Goal: Task Accomplishment & Management: Use online tool/utility

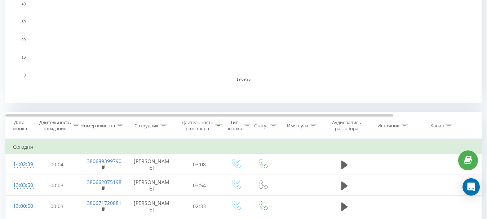
scroll to position [252, 0]
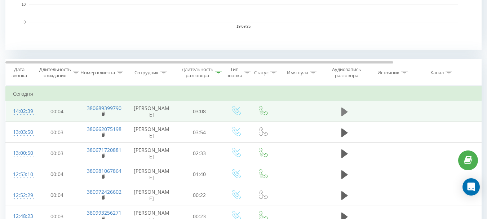
click at [345, 114] on icon at bounding box center [344, 112] width 6 height 10
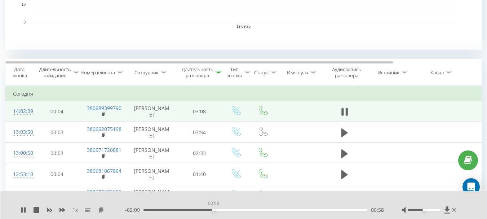
drag, startPoint x: 193, startPoint y: 209, endPoint x: 217, endPoint y: 210, distance: 23.8
click at [217, 210] on div "00:58" at bounding box center [255, 210] width 224 height 2
drag, startPoint x: 208, startPoint y: 209, endPoint x: 182, endPoint y: 211, distance: 26.4
click at [182, 211] on div "00:32" at bounding box center [255, 210] width 224 height 2
click at [348, 110] on button at bounding box center [344, 111] width 11 height 11
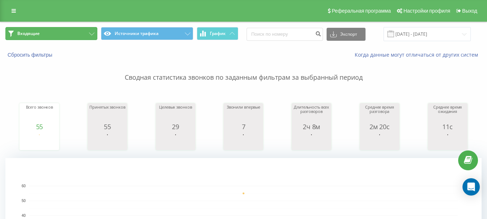
click at [86, 33] on button "Входящие" at bounding box center [51, 33] width 92 height 13
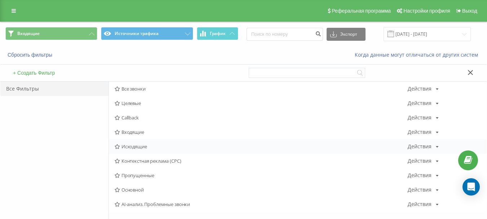
click at [146, 146] on span "Исходящие" at bounding box center [261, 146] width 293 height 5
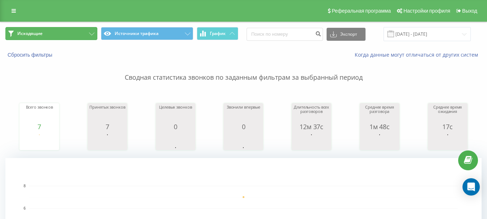
click at [93, 32] on icon at bounding box center [91, 33] width 5 height 3
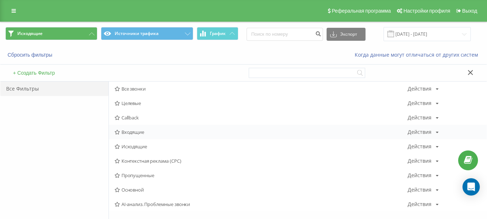
click at [138, 134] on span "Входящие" at bounding box center [261, 131] width 293 height 5
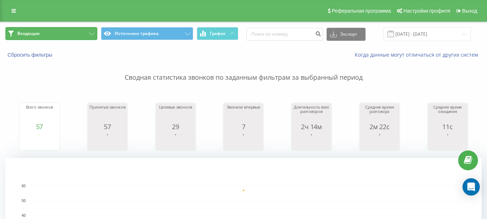
click at [92, 33] on icon at bounding box center [91, 33] width 5 height 3
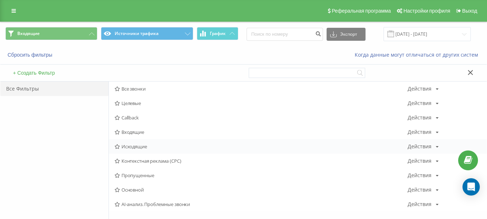
click at [134, 147] on span "Исходящие" at bounding box center [261, 146] width 293 height 5
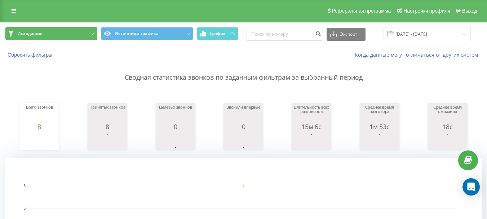
click at [80, 34] on button "Исходящие" at bounding box center [51, 33] width 92 height 13
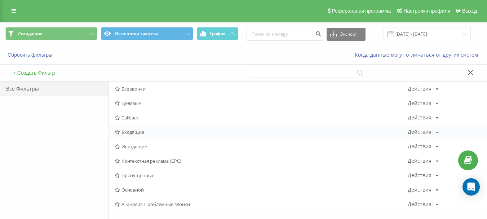
click at [140, 134] on span "Входящие" at bounding box center [261, 131] width 293 height 5
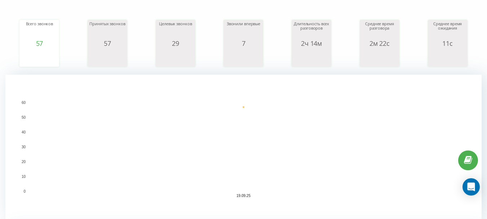
scroll to position [144, 0]
